Goal: Task Accomplishment & Management: Manage account settings

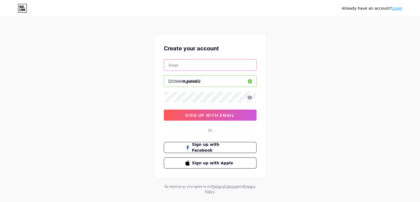
click at [186, 67] on input "text" at bounding box center [210, 64] width 92 height 11
type input "[PERSON_NAME][EMAIL_ADDRESS][PERSON_NAME][DOMAIN_NAME]"
click at [122, 91] on div "Already have an account? Login Create your account [PERSON_NAME][EMAIL_ADDRESS]…" at bounding box center [210, 105] width 420 height 211
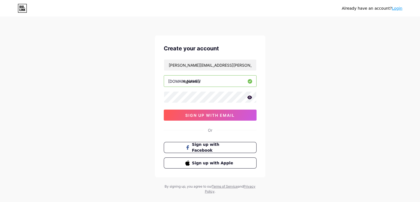
click at [130, 91] on div "Already have an account? Login Create your account [PERSON_NAME][EMAIL_ADDRESS]…" at bounding box center [210, 105] width 420 height 211
click at [250, 98] on icon at bounding box center [249, 97] width 5 height 4
click at [117, 96] on div "Already have an account? Login Create your account [PERSON_NAME][EMAIL_ADDRESS]…" at bounding box center [210, 105] width 420 height 211
click at [209, 114] on span "sign up with email" at bounding box center [209, 115] width 49 height 5
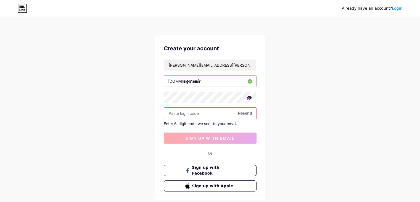
paste input "617129"
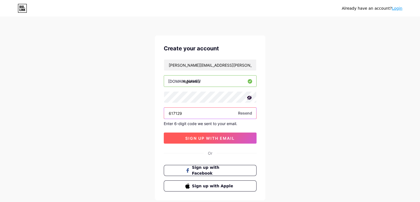
type input "617129"
click at [217, 141] on button "sign up with email" at bounding box center [210, 137] width 93 height 11
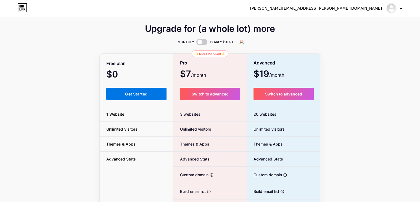
click at [140, 96] on span "Get Started" at bounding box center [136, 93] width 22 height 5
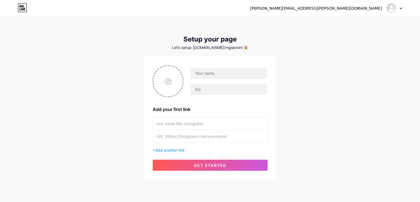
click at [25, 7] on icon at bounding box center [22, 7] width 9 height 9
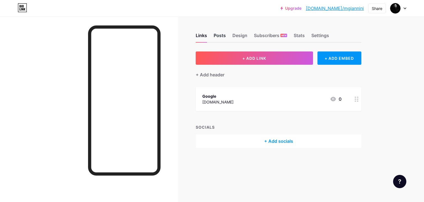
click at [219, 35] on div "Posts" at bounding box center [220, 37] width 12 height 10
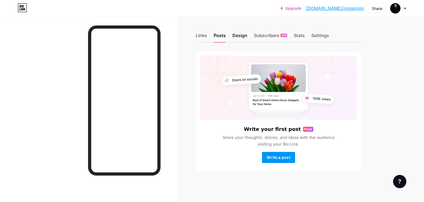
click at [238, 33] on div "Design" at bounding box center [240, 37] width 15 height 10
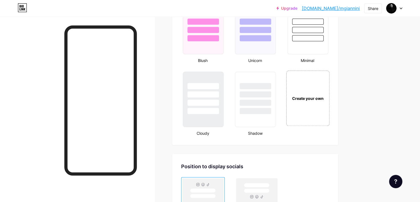
scroll to position [735, 0]
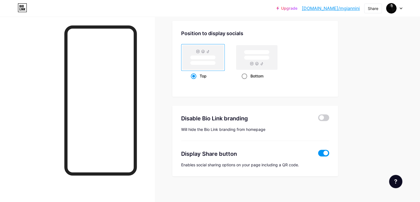
click at [247, 74] on span at bounding box center [245, 76] width 6 height 6
click at [245, 81] on input "Bottom" at bounding box center [244, 83] width 4 height 4
radio input "true"
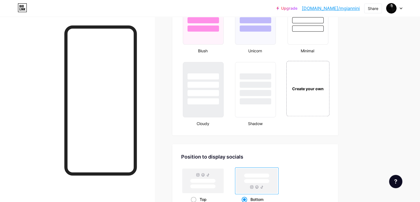
scroll to position [604, 0]
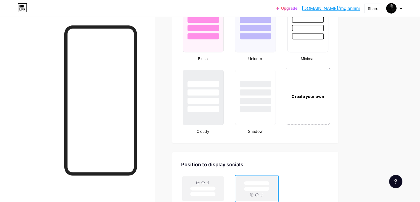
click at [327, 83] on div "Create your own" at bounding box center [308, 95] width 44 height 57
click at [328, 93] on div "Create your own" at bounding box center [307, 96] width 40 height 6
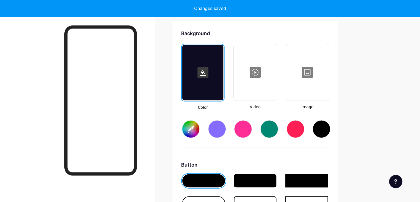
scroll to position [732, 0]
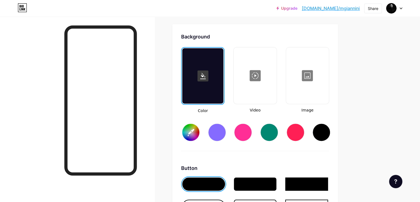
click at [209, 78] on rect at bounding box center [203, 75] width 11 height 11
type input "#ffffff"
type input "#000000"
click at [330, 131] on div at bounding box center [322, 132] width 18 height 18
type input "#000000"
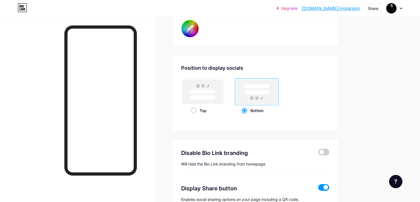
scroll to position [1088, 0]
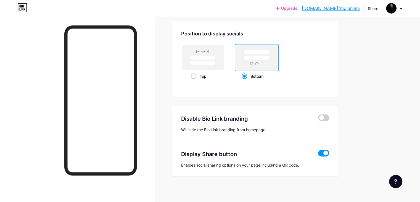
click at [329, 151] on span at bounding box center [323, 153] width 11 height 7
click at [318, 154] on input "checkbox" at bounding box center [318, 154] width 0 height 0
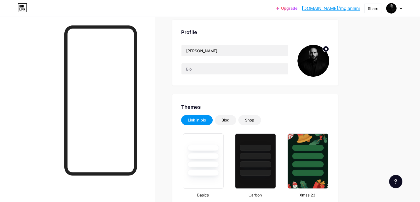
scroll to position [0, 0]
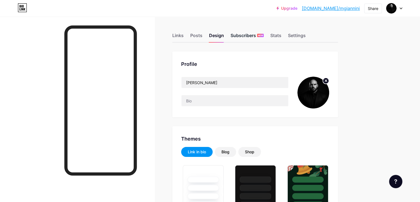
click at [264, 37] on div "Subscribers NEW" at bounding box center [247, 37] width 33 height 10
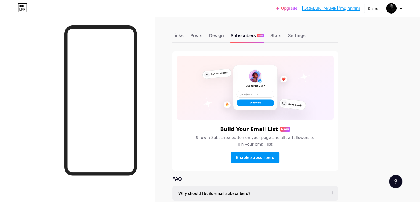
scroll to position [45, 0]
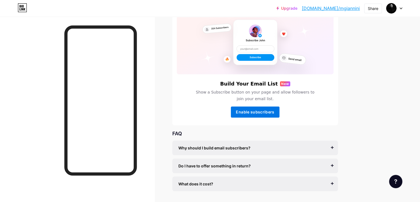
click at [274, 113] on span "Enable subscribers" at bounding box center [255, 111] width 38 height 5
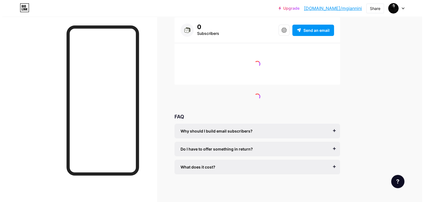
scroll to position [12, 0]
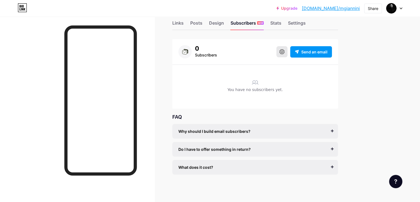
click at [285, 51] on icon at bounding box center [282, 51] width 5 height 5
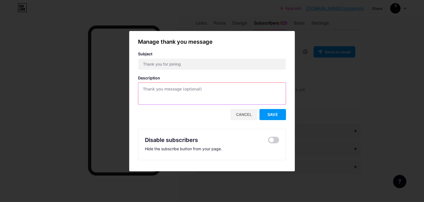
click at [218, 85] on textarea at bounding box center [212, 94] width 148 height 22
paste textarea "<p> You’ve just stepped inside the command room.<br> Watch your inbox for your …"
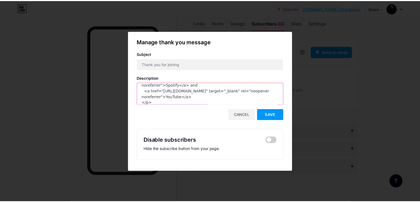
scroll to position [0, 0]
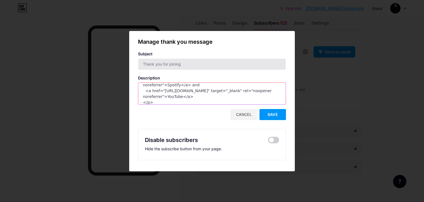
type textarea "<p> You’ve just stepped inside the command room.<br> Watch your inbox for your …"
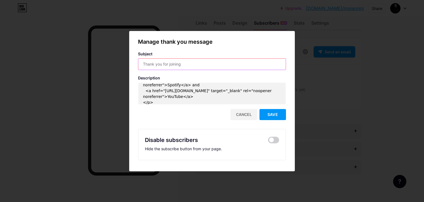
drag, startPoint x: 189, startPoint y: 63, endPoint x: 90, endPoint y: 62, distance: 99.2
click at [90, 62] on div "Manage thank you message Subject Description <p> You’ve just stepped inside the…" at bounding box center [212, 101] width 424 height 202
type input "Welcome to the Inner Circle!"
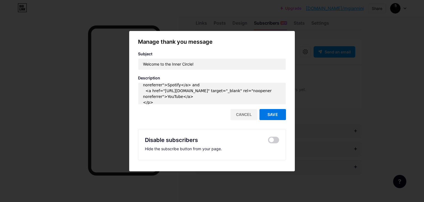
click at [268, 114] on span "Save" at bounding box center [273, 114] width 10 height 5
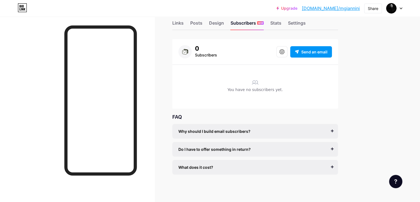
click at [35, 98] on div at bounding box center [77, 118] width 155 height 202
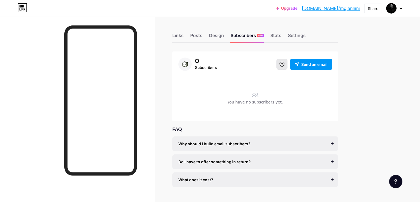
click at [285, 66] on icon at bounding box center [282, 64] width 5 height 5
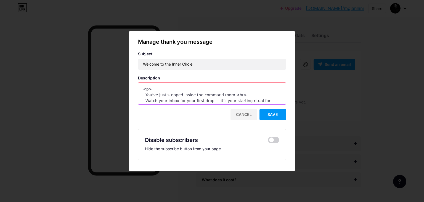
click at [212, 95] on textarea "<p> You’ve just stepped inside the command room.<br> Watch your inbox for your …" at bounding box center [212, 94] width 148 height 22
paste textarea "<a href="https://pinterest.com/mgianninico" target="_blank" rel="noopener noref…"
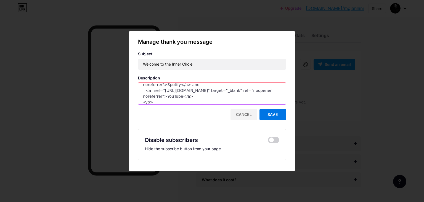
type textarea "<p> You’ve just stepped inside the command room.<br> Watch your inbox for your …"
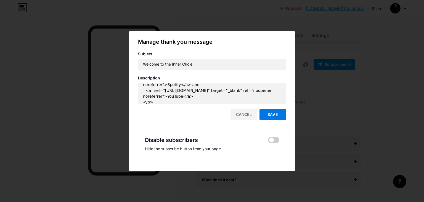
click at [277, 114] on button "Save" at bounding box center [273, 114] width 27 height 11
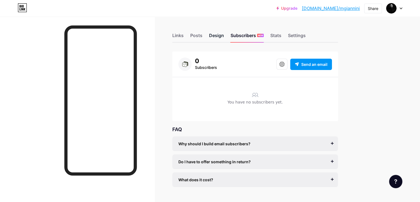
click at [224, 38] on div "Design" at bounding box center [216, 37] width 15 height 10
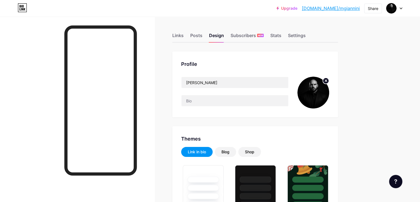
type input "#000000"
type input "#ffffff"
click at [184, 35] on div "Links" at bounding box center [177, 37] width 11 height 10
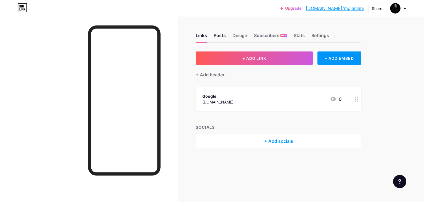
click at [221, 35] on div "Posts" at bounding box center [220, 37] width 12 height 10
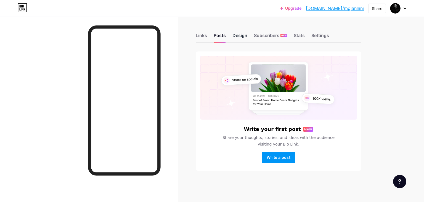
click at [237, 35] on div "Design" at bounding box center [240, 37] width 15 height 10
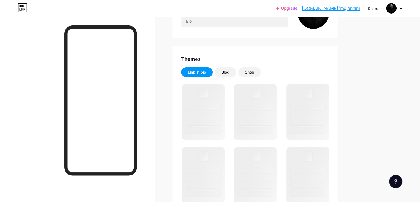
type input "#000000"
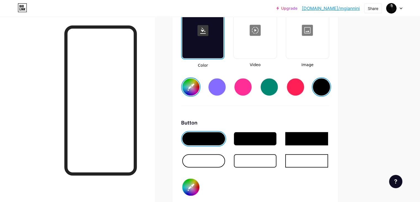
scroll to position [777, 0]
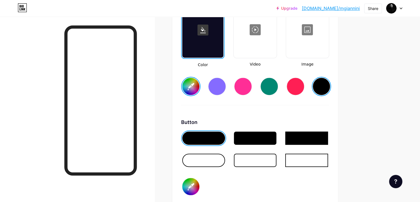
click at [277, 140] on div at bounding box center [255, 137] width 43 height 13
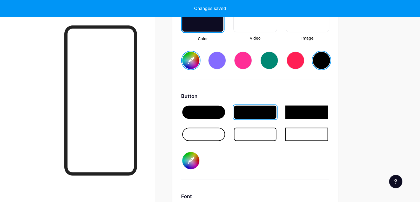
scroll to position [806, 0]
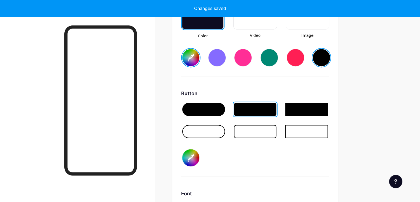
click at [199, 155] on input "#000000" at bounding box center [190, 157] width 17 height 17
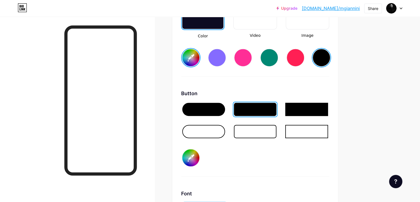
type input "#ffffff"
type input "#664d4d"
type input "#ffffff"
type input "#694f4f"
type input "#ffffff"
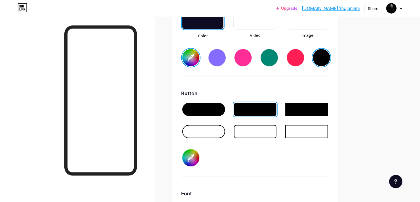
type input "#705757"
type input "#ffffff"
type input "#7b6060"
type input "#ffffff"
type input "#856b6b"
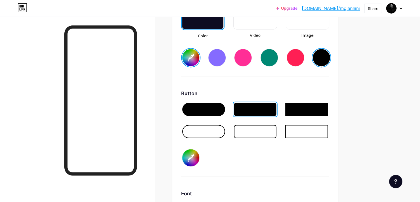
type input "#ffffff"
type input "#977d7d"
type input "#ffffff"
type input "#a58d8d"
type input "#ffffff"
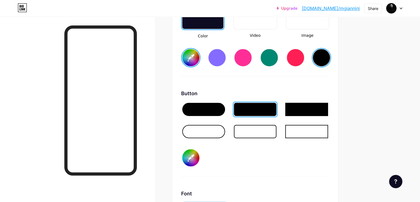
type input "#b9a2a2"
type input "#ffffff"
type input "#c9b6b6"
type input "#ffffff"
type input "#d8caca"
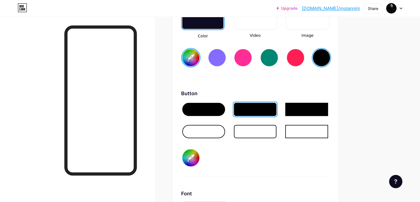
type input "#ffffff"
type input "#eae1e1"
type input "#ffffff"
type input "#fefbfb"
type input "#ffffff"
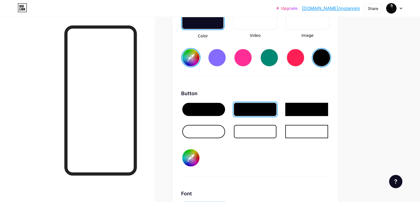
type input "#ffffff"
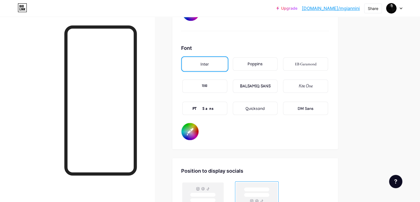
scroll to position [949, 0]
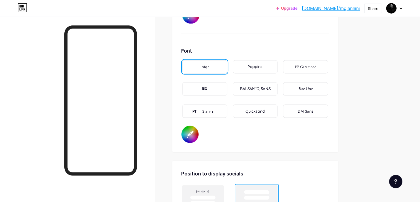
click at [278, 90] on div "BALSAMIQ SANS" at bounding box center [255, 88] width 45 height 13
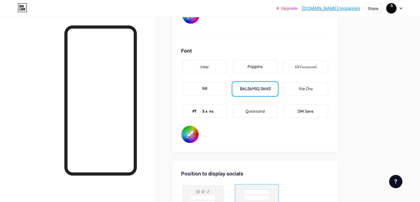
click at [265, 108] on div "Quicksand" at bounding box center [255, 111] width 19 height 6
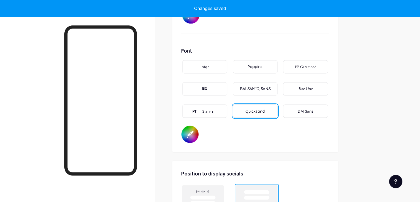
click at [263, 66] on div "Poppins" at bounding box center [255, 67] width 15 height 6
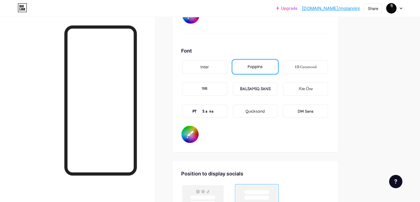
click at [209, 67] on div "Inter" at bounding box center [205, 67] width 8 height 6
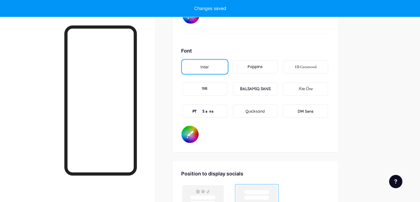
type input "#ffffff"
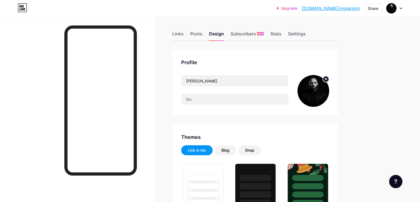
scroll to position [0, 0]
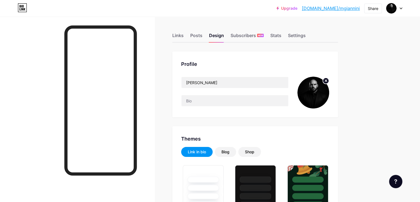
click at [213, 33] on div "Links Posts Design Subscribers NEW Stats Settings" at bounding box center [255, 32] width 166 height 19
click at [202, 34] on div "Posts" at bounding box center [196, 37] width 12 height 10
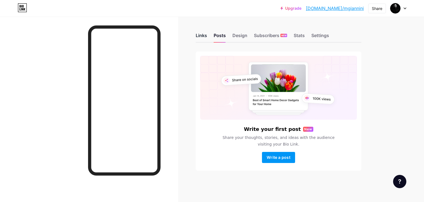
click at [199, 33] on div "Links" at bounding box center [201, 37] width 11 height 10
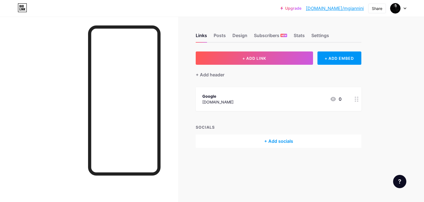
click at [240, 100] on div "Google www.google.com 0" at bounding box center [271, 99] width 139 height 13
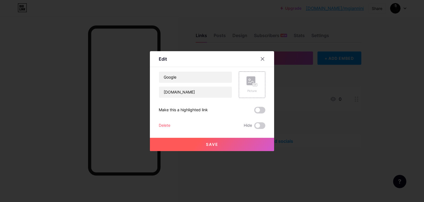
click at [164, 123] on div "Delete" at bounding box center [165, 125] width 12 height 7
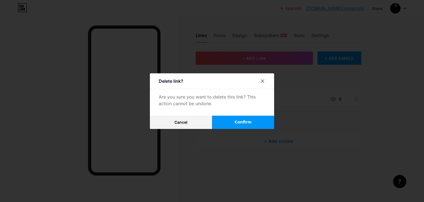
click at [250, 120] on button "Confirm" at bounding box center [243, 121] width 62 height 13
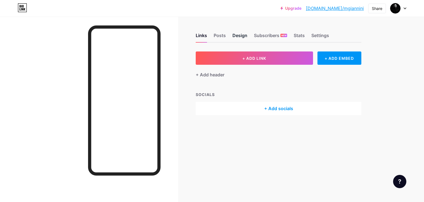
click at [239, 37] on div "Design" at bounding box center [240, 37] width 15 height 10
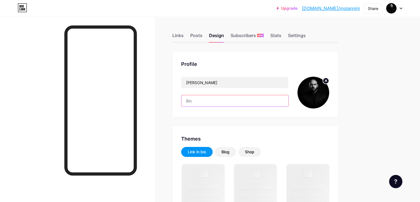
click at [228, 96] on input "text" at bounding box center [234, 100] width 107 height 11
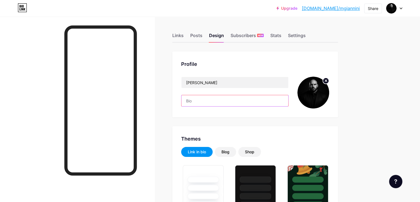
type input "#000000"
type input "#ffffff"
click at [231, 103] on input "text" at bounding box center [234, 100] width 107 height 11
click at [227, 98] on input "text" at bounding box center [234, 100] width 107 height 11
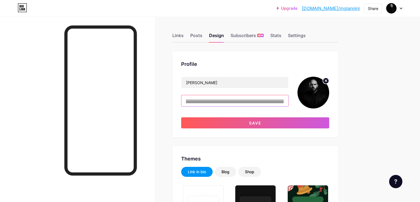
scroll to position [0, 157]
paste input "jjjjjjjjjjjjjjjjjjjjjjjjjjjjjjjjjjjjjjjjjjjjjjjjjjjjjjjjjjjjjjjjjjjjjjjjjjjjjjj…"
paste input "text"
type input "jjjjjjjjjjjjjjjjjjjjjjjjjjjjjjjjjjjjjjjjjjjjjjjjjjjjjjjjjjjjjjjjjjjjjjjjjjjjjjj…"
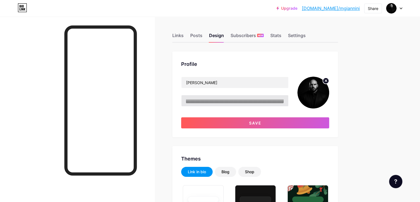
scroll to position [0, 0]
click at [239, 100] on input "jjjjjjjjjjjjjjjjjjjjjjjjjjjjjjjjjjjjjjjjjjjjjjjjjjjjjjjjjjjjjjjjjjjjjjjjjjjjjjj…" at bounding box center [234, 100] width 107 height 11
paste input "Guiding men to discipline, dominance, and financial sovereignty."
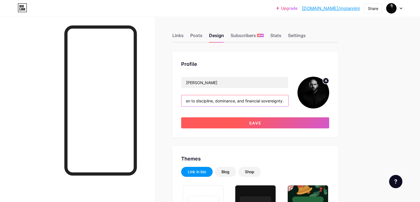
type input "Guiding men to discipline, dominance, and financial sovereignty."
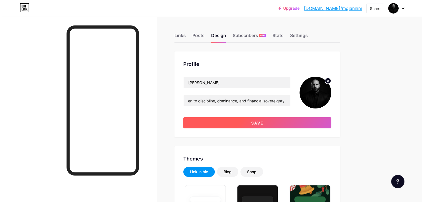
scroll to position [0, 0]
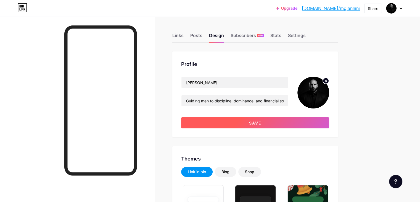
click at [262, 124] on span "Save" at bounding box center [255, 122] width 12 height 5
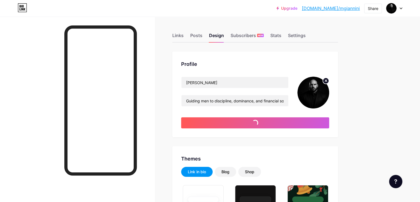
type input "#ffffff"
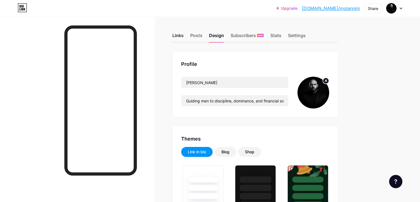
click at [184, 35] on div "Links" at bounding box center [177, 37] width 11 height 10
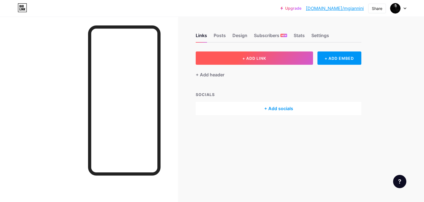
click at [253, 60] on button "+ ADD LINK" at bounding box center [254, 57] width 117 height 13
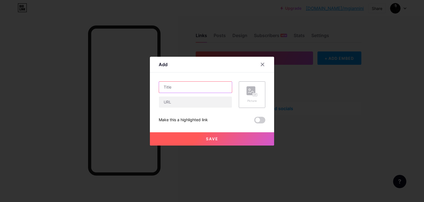
click at [209, 86] on input "text" at bounding box center [195, 86] width 73 height 11
type input "Fuel your final form | $150 off Factor"
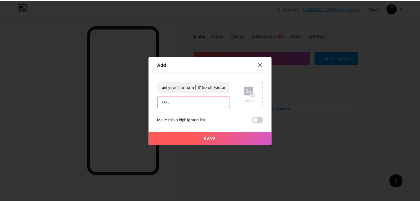
scroll to position [0, 0]
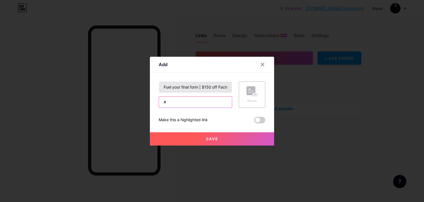
type input "#"
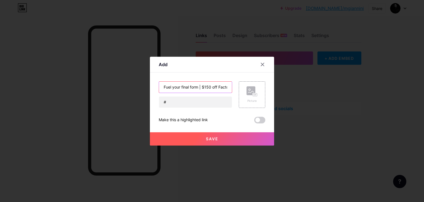
click at [178, 87] on input "Fuel your final form | $150 off Factor" at bounding box center [195, 86] width 73 height 11
type input "Fuel Your Final Form | $150 off Factor"
click at [189, 138] on button "Save" at bounding box center [212, 138] width 124 height 13
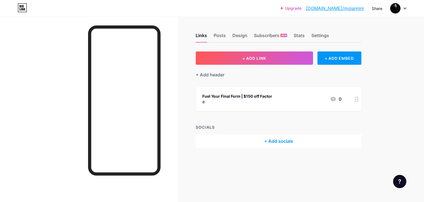
click at [189, 161] on div "Links Posts Design Subscribers NEW Stats Settings + ADD LINK + ADD EMBED + Add …" at bounding box center [192, 96] width 385 height 159
click at [236, 35] on div "Design" at bounding box center [240, 37] width 15 height 10
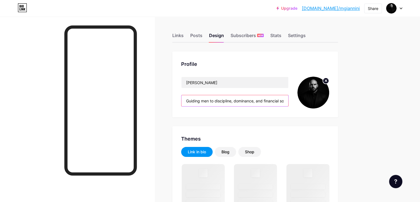
click at [242, 98] on input "Guiding men to discipline, dominance, and financial sovereignty." at bounding box center [234, 100] width 107 height 11
paste input "Helping men master"
type input "Helping men master discipline, dominance, and financial sovereignty."
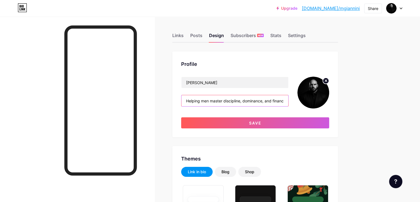
scroll to position [0, 28]
type input "#000000"
type input "#ffffff"
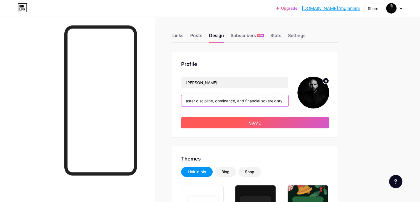
type input "Helping men master discipline, dominance, and financial sovereignty."
click at [252, 122] on button "Save" at bounding box center [255, 122] width 148 height 11
type input "#ffffff"
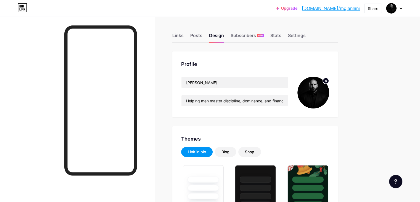
click at [254, 99] on input "Helping men master discipline, dominance, and financial sovereignty." at bounding box center [234, 100] width 107 height 11
paste input "Training men in discipline, dominance, and financial sovereignty"
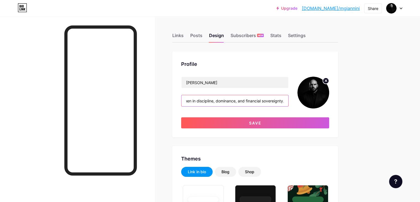
scroll to position [0, 19]
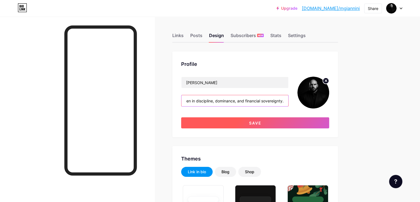
type input "Training men in discipline, dominance, and financial sovereignty."
click at [271, 123] on button "Save" at bounding box center [255, 122] width 148 height 11
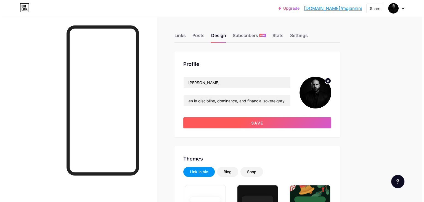
scroll to position [0, 0]
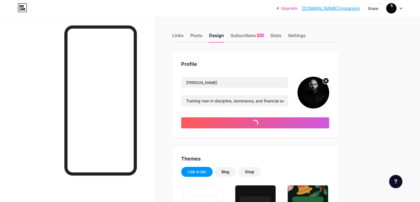
type input "#ffffff"
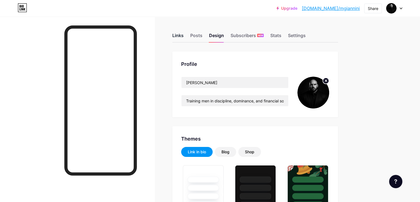
click at [184, 38] on div "Links" at bounding box center [177, 37] width 11 height 10
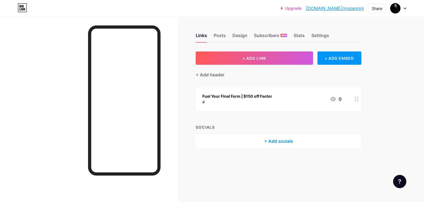
click at [277, 140] on div "+ Add socials" at bounding box center [279, 140] width 166 height 13
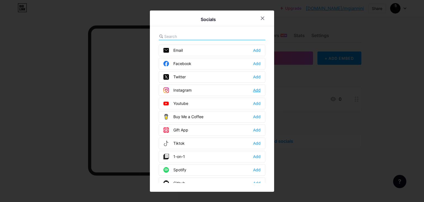
click at [256, 89] on div "Add" at bounding box center [256, 90] width 7 height 6
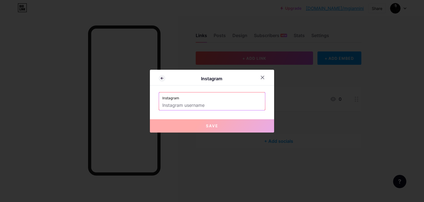
click at [210, 102] on input "text" at bounding box center [211, 105] width 99 height 9
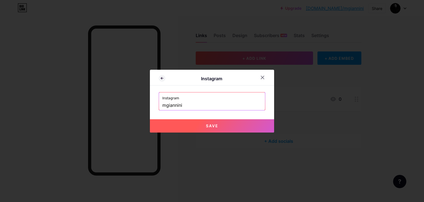
click at [208, 125] on span "Save" at bounding box center [212, 125] width 12 height 5
type input "https://instagram.com/mgiannini"
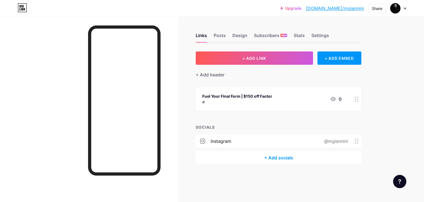
click at [285, 152] on div "+ Add socials" at bounding box center [279, 157] width 166 height 13
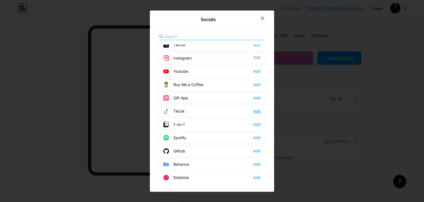
click at [253, 111] on div "Add" at bounding box center [256, 111] width 7 height 6
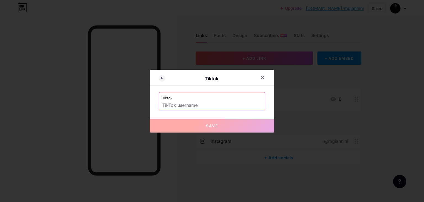
click at [216, 99] on label "Tiktok" at bounding box center [211, 96] width 99 height 8
click at [208, 101] on input "text" at bounding box center [211, 105] width 99 height 9
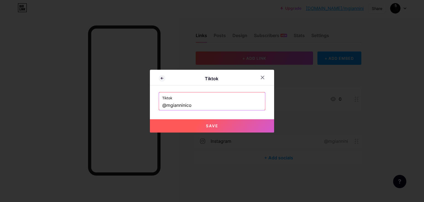
click at [218, 122] on button "Save" at bounding box center [212, 125] width 124 height 13
type input "https://tiktok.com/@mgianninico"
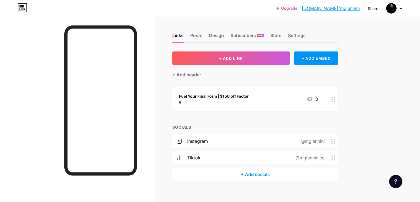
click at [287, 171] on div "+ Add socials" at bounding box center [255, 173] width 166 height 13
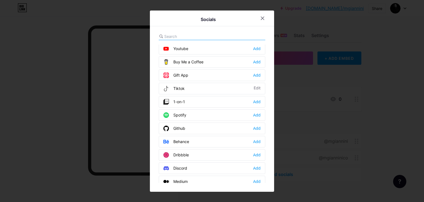
scroll to position [60, 0]
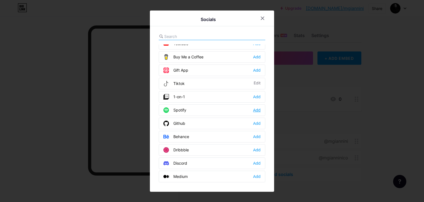
click at [254, 109] on div "Add" at bounding box center [256, 110] width 7 height 6
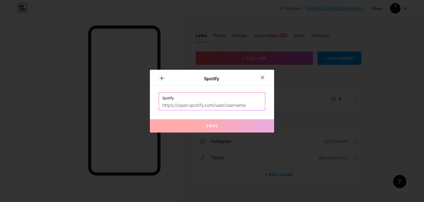
paste input "https://open.spotify.com/show/3IdGywPAfM80FflVrL8ERa"
click at [225, 102] on input "https://open.spotify.com/show/3IdGywPAfM80FflVrL8ERa" at bounding box center [211, 105] width 99 height 9
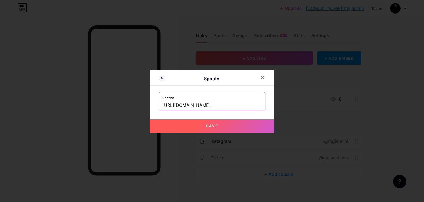
type input "https://open.spotify.com/show/3IdGywPAfM80FflVrL8ERa"
click at [218, 121] on button "Save" at bounding box center [212, 125] width 124 height 13
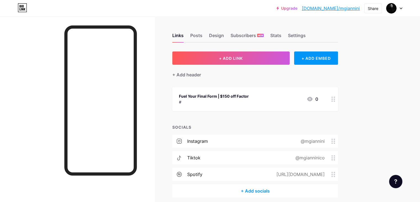
scroll to position [23, 0]
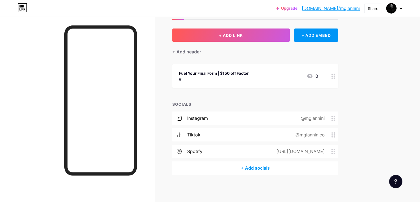
click at [287, 170] on div "+ Add socials" at bounding box center [255, 167] width 166 height 13
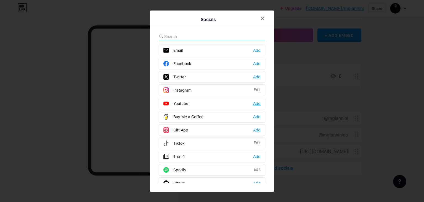
click at [257, 102] on div "Add" at bounding box center [256, 104] width 7 height 6
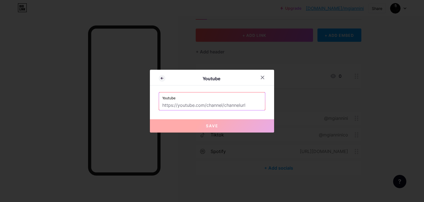
click at [224, 107] on input "text" at bounding box center [211, 105] width 99 height 9
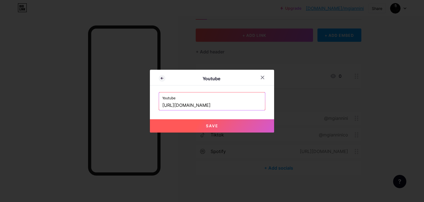
type input "https://www.youtube.com/@mgianninico"
click at [213, 123] on span "Save" at bounding box center [212, 125] width 12 height 5
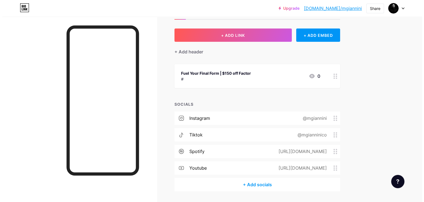
scroll to position [40, 0]
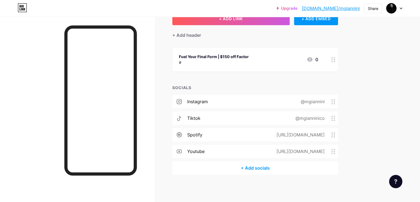
click at [277, 168] on div "+ Add socials" at bounding box center [255, 167] width 166 height 13
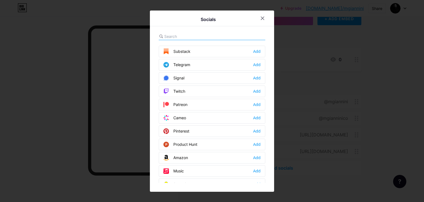
scroll to position [274, 0]
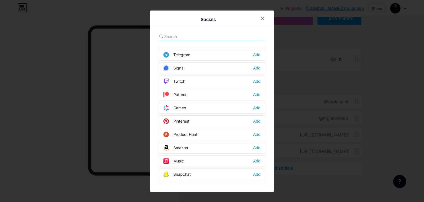
type input "x"
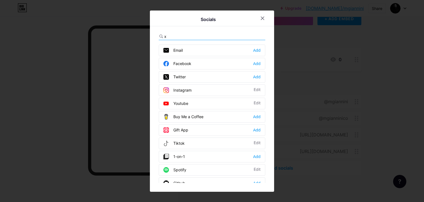
click at [204, 38] on input "x" at bounding box center [194, 36] width 61 height 6
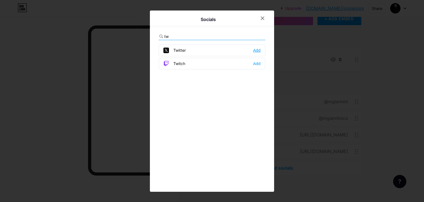
type input "tw"
click at [257, 52] on div "Add" at bounding box center [256, 51] width 7 height 6
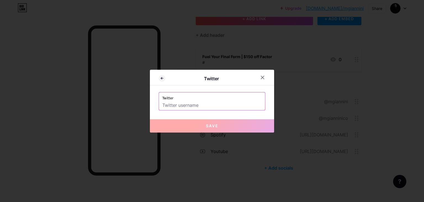
click at [211, 96] on label "Twitter" at bounding box center [211, 96] width 99 height 8
click at [205, 107] on input "text" at bounding box center [211, 105] width 99 height 9
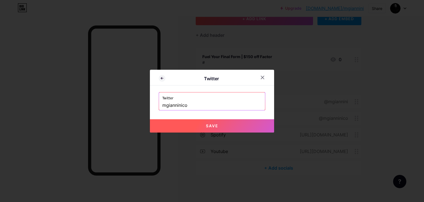
click at [205, 129] on button "Save" at bounding box center [212, 125] width 124 height 13
type input "https://twitter.com/mgianninico"
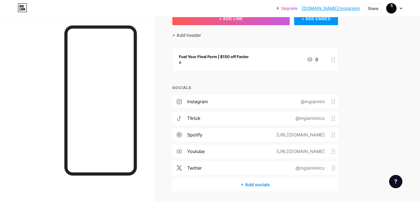
drag, startPoint x: 354, startPoint y: 165, endPoint x: 355, endPoint y: 127, distance: 38.1
click at [338, 127] on div "instagram @mgiannini tiktok @mgianninico spotify https://open.spotify.com/show/…" at bounding box center [255, 136] width 166 height 83
click at [361, 141] on div "Links Posts Design Subscribers NEW Stats Settings + ADD LINK + ADD EMBED + Add …" at bounding box center [180, 97] width 361 height 241
click at [390, 122] on div "Upgrade bio.link/mgiann... bio.link/mgiannini Share Switch accounts Giannini bi…" at bounding box center [210, 89] width 420 height 258
click at [281, 186] on div "+ Add socials" at bounding box center [255, 184] width 166 height 13
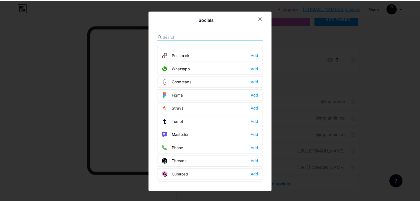
scroll to position [493, 0]
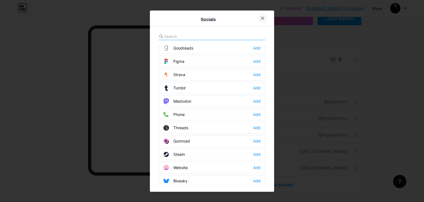
click at [261, 15] on div at bounding box center [263, 18] width 10 height 10
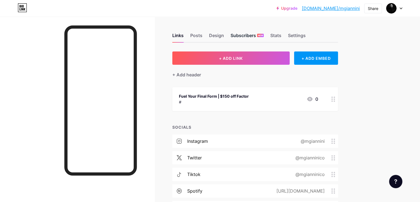
click at [264, 35] on div "Subscribers NEW" at bounding box center [247, 37] width 33 height 10
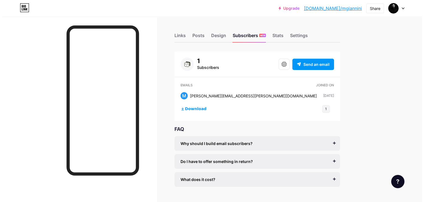
scroll to position [12, 0]
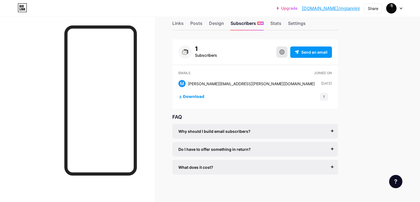
click at [288, 55] on button at bounding box center [282, 51] width 11 height 11
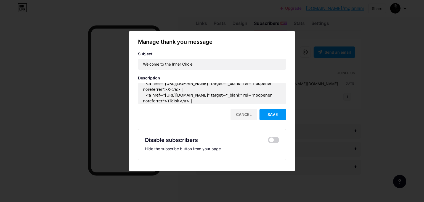
scroll to position [76, 0]
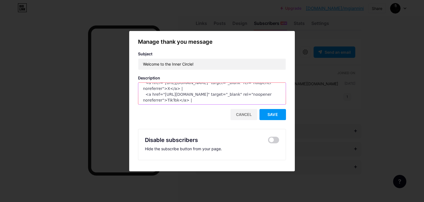
click at [176, 92] on textarea "<p> You’ve just stepped inside the command room.<br> Watch your inbox for your …" at bounding box center [212, 94] width 148 height 22
click at [188, 93] on textarea "<p> You’ve just stepped inside the command room.<br> Watch your inbox for your …" at bounding box center [212, 94] width 148 height 22
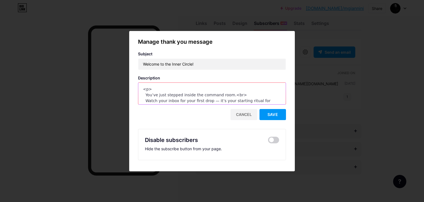
paste textarea "section style="font-family: Arial, sans-serif; color: #111; line-height: 1.6;">…"
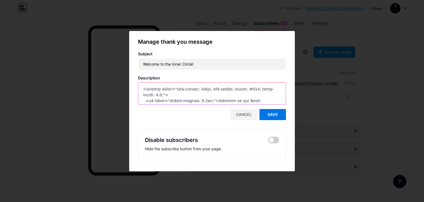
type textarea "<section style="font-family: Arial, sans-serif; color: #111; line-height: 1.6;"…"
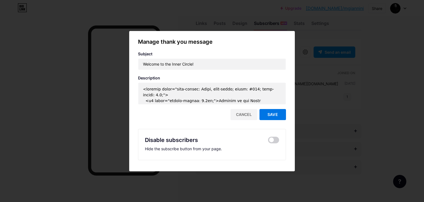
click at [265, 113] on button "Save" at bounding box center [273, 114] width 27 height 11
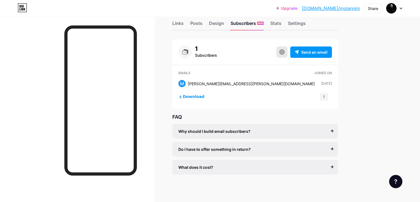
click at [285, 52] on icon at bounding box center [282, 51] width 5 height 5
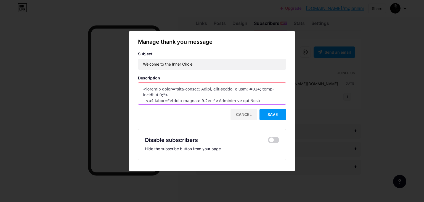
click at [182, 93] on textarea at bounding box center [212, 94] width 148 height 22
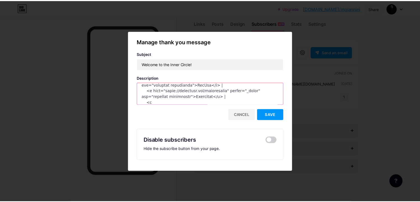
scroll to position [136, 0]
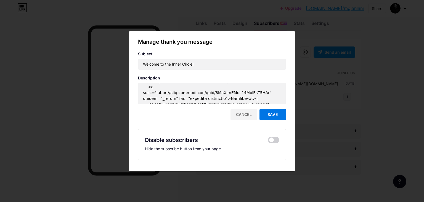
click at [275, 113] on span "Save" at bounding box center [273, 114] width 10 height 5
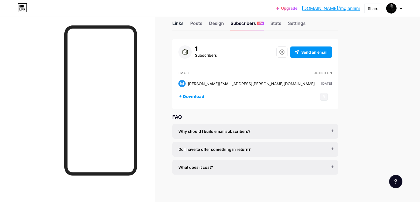
click at [184, 29] on div "Links" at bounding box center [177, 25] width 11 height 10
